Goal: Information Seeking & Learning: Learn about a topic

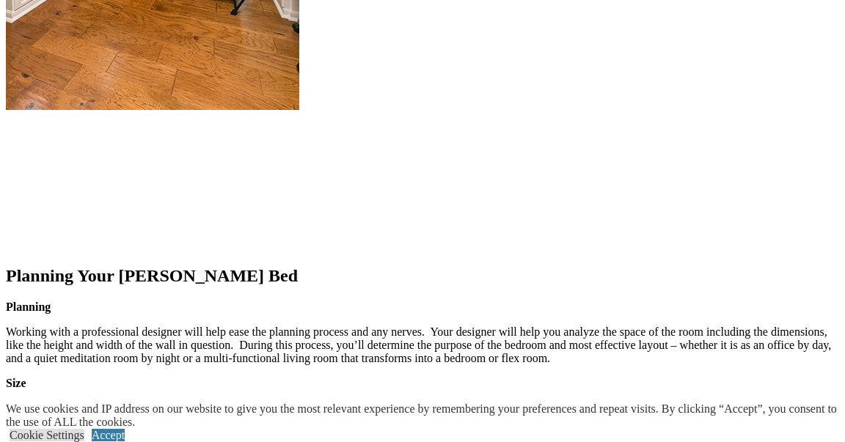
scroll to position [1887, 0]
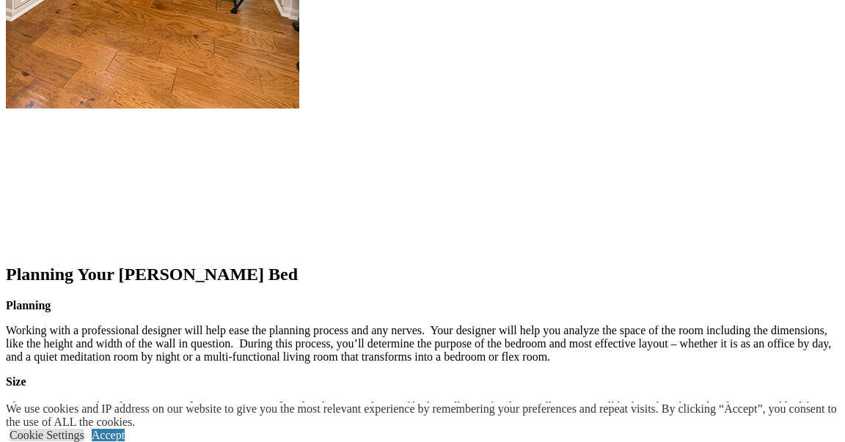
scroll to position [1895, 0]
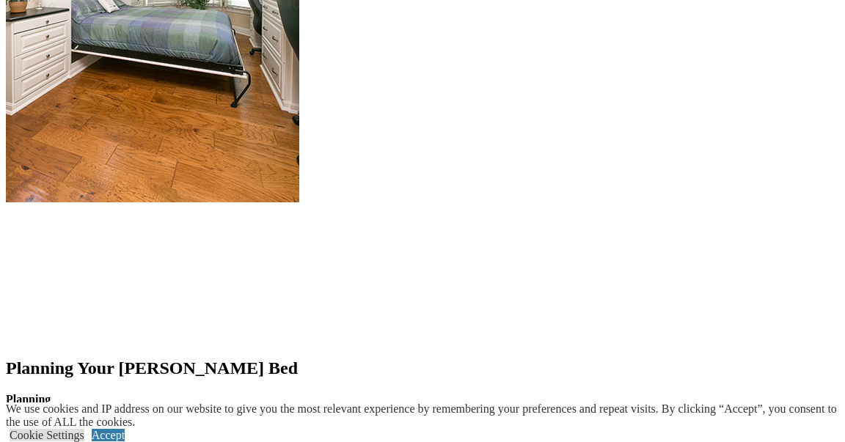
scroll to position [1801, 0]
